Goal: Use online tool/utility: Utilize a website feature to perform a specific function

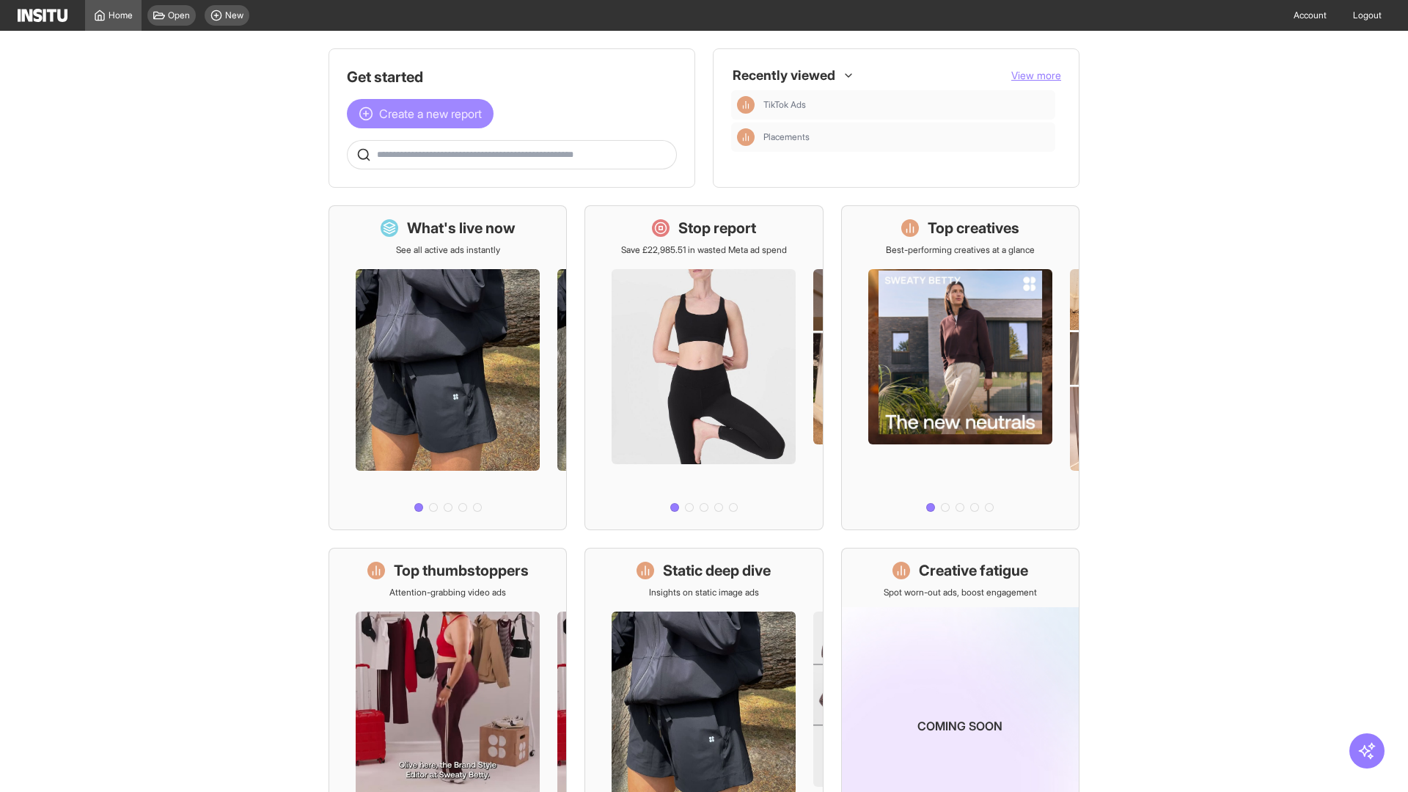
click at [424, 114] on span "Create a new report" at bounding box center [430, 114] width 103 height 18
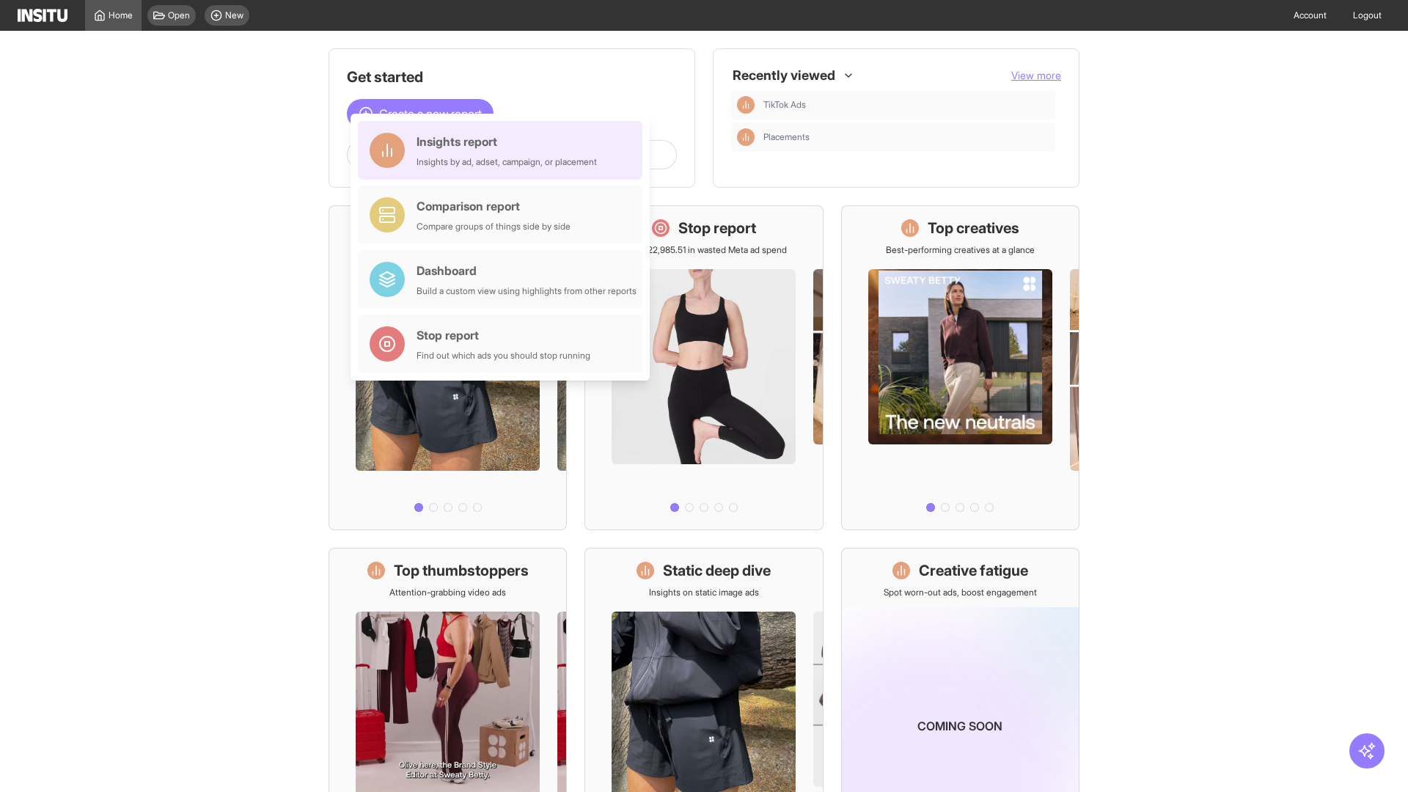
click at [504, 150] on div "Insights report Insights by ad, adset, campaign, or placement" at bounding box center [507, 150] width 180 height 35
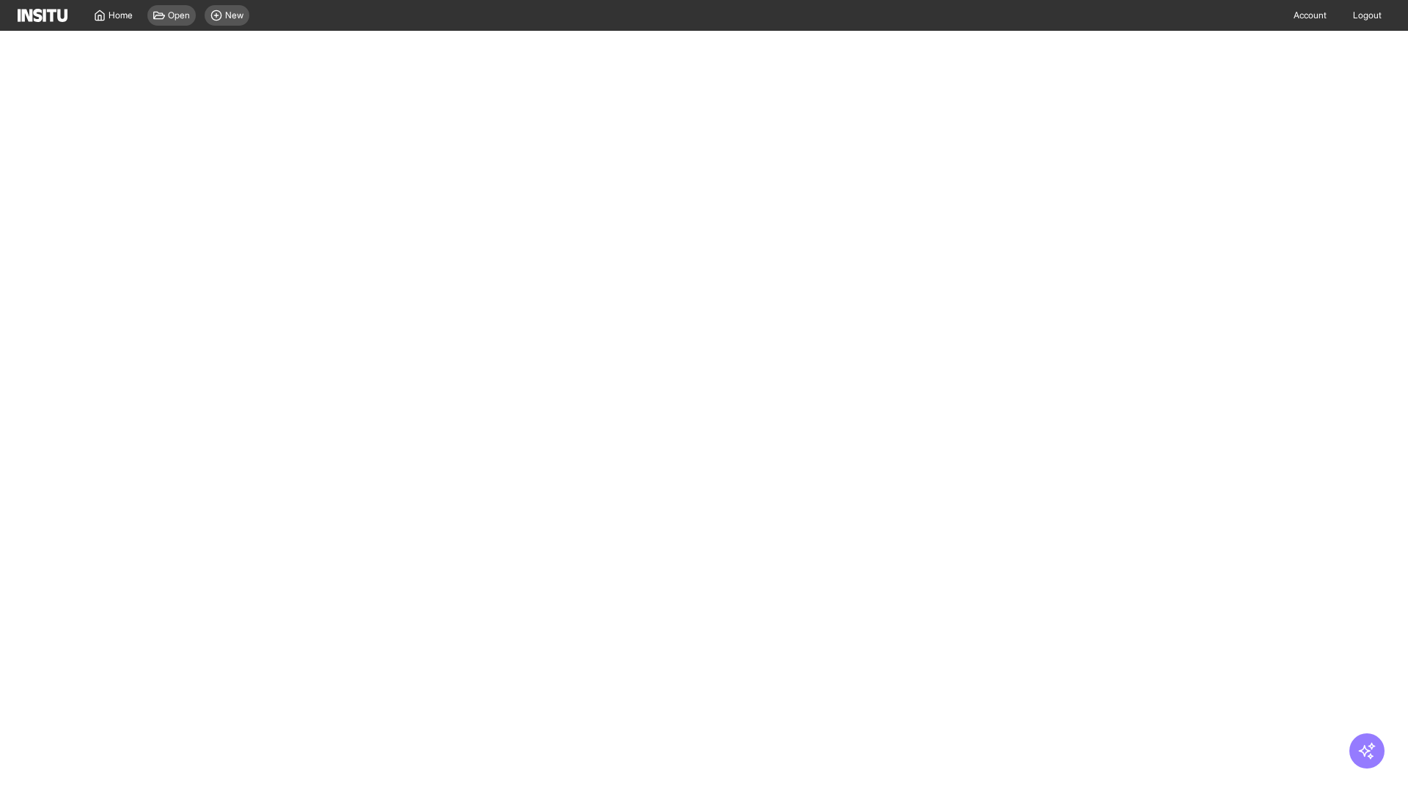
select select "**"
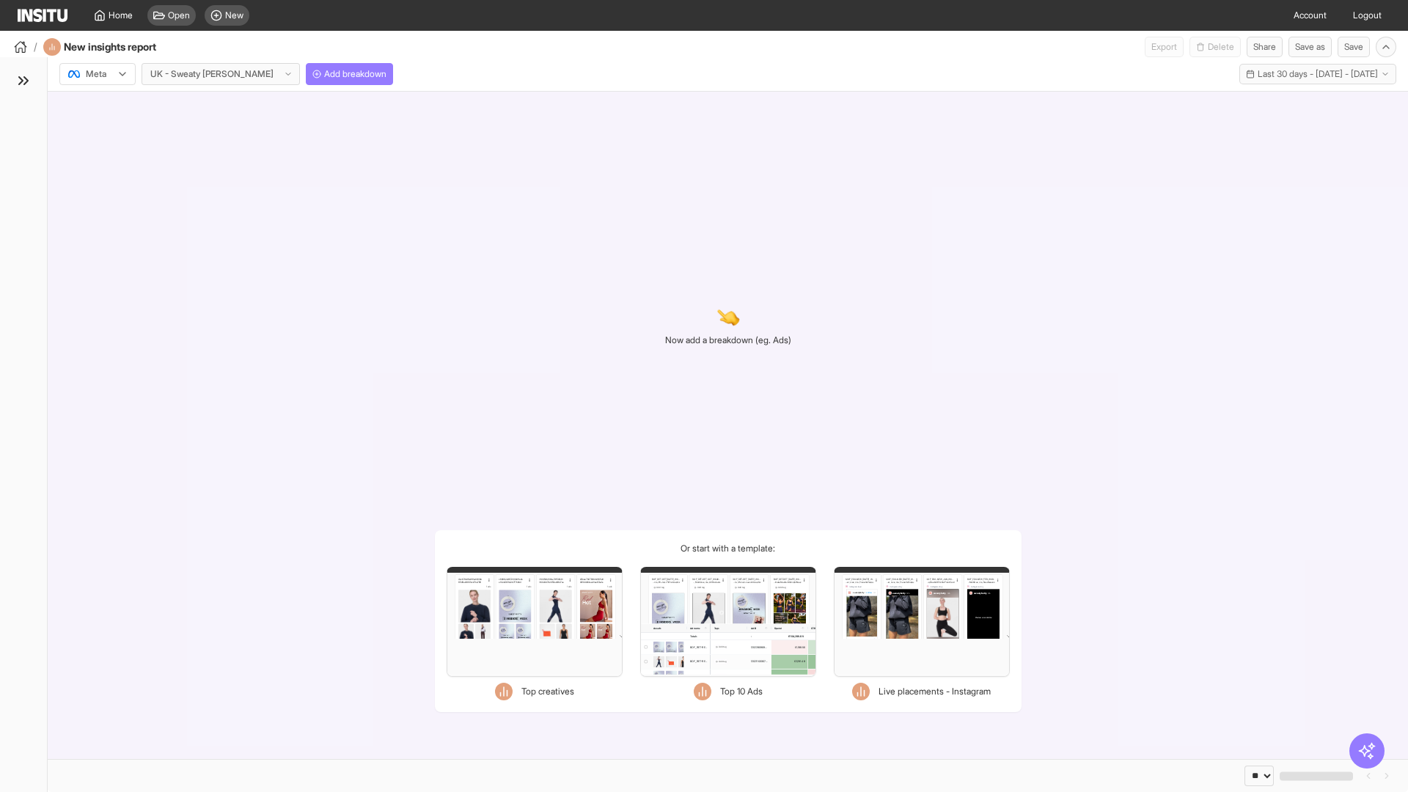
click at [98, 74] on div at bounding box center [87, 74] width 41 height 15
click at [97, 106] on span "Meta" at bounding box center [97, 105] width 20 height 13
click at [324, 74] on span "Add breakdown" at bounding box center [355, 74] width 62 height 12
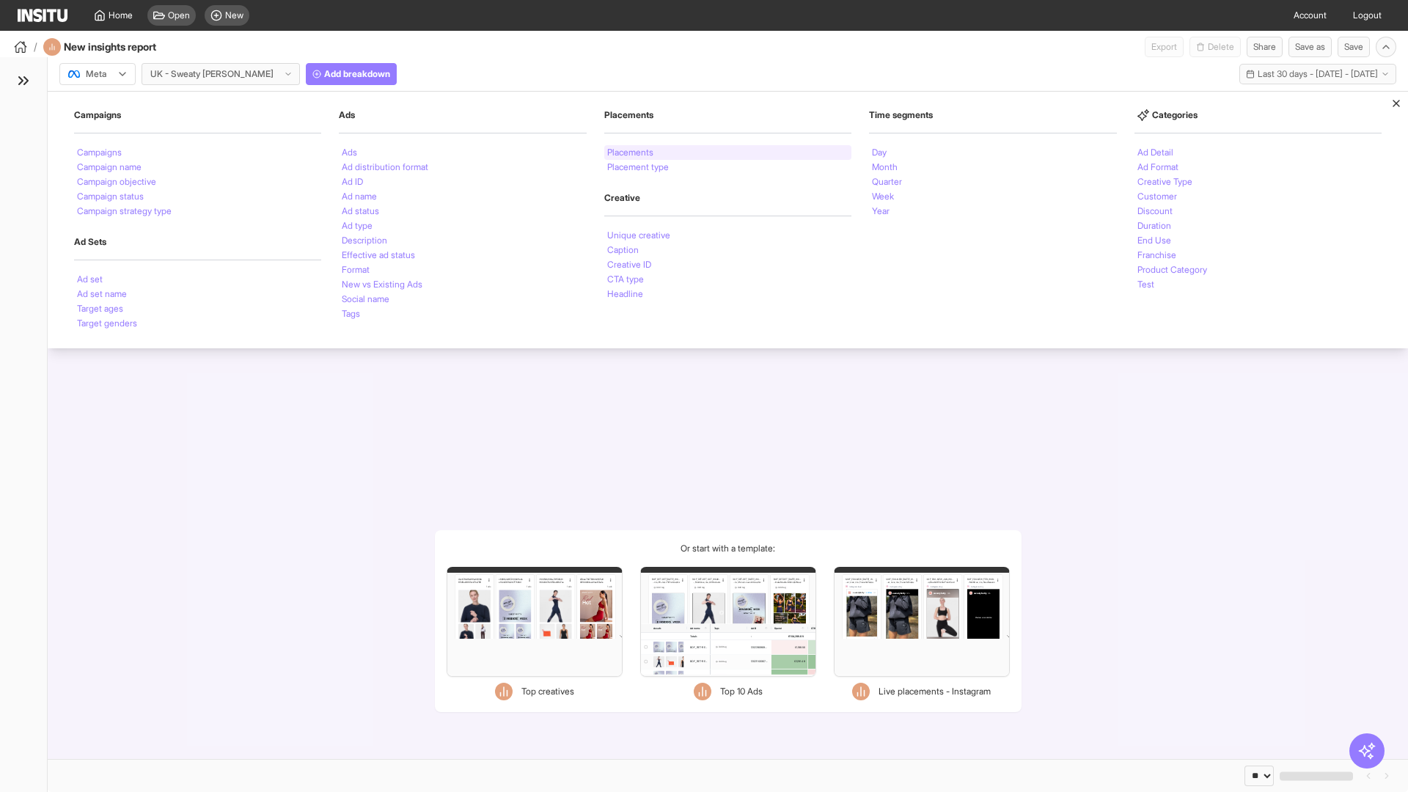
click at [631, 153] on li "Placements" at bounding box center [630, 152] width 46 height 9
